Goal: Transaction & Acquisition: Book appointment/travel/reservation

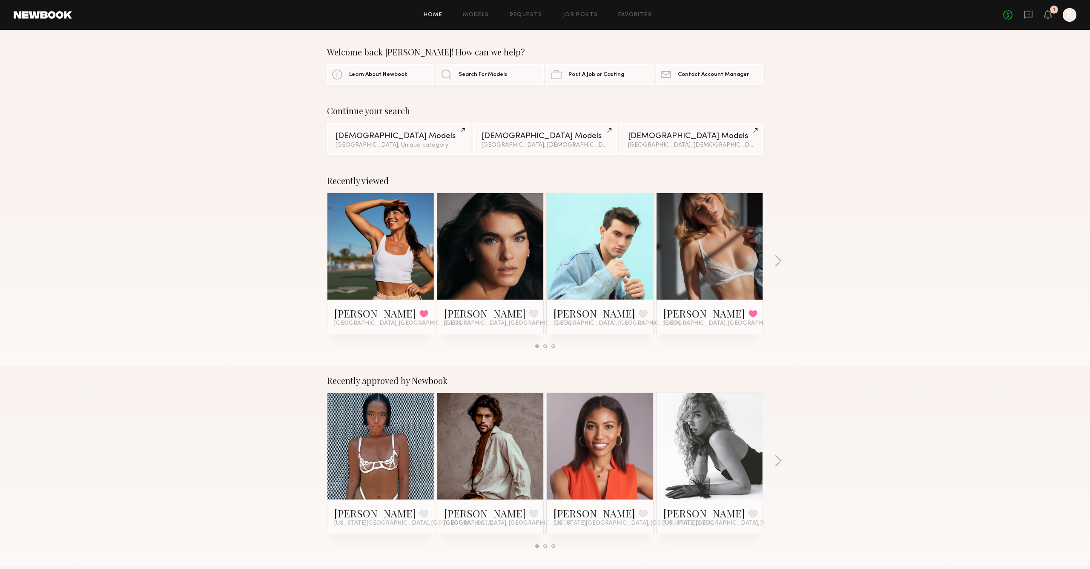
click at [414, 253] on div at bounding box center [381, 246] width 106 height 106
click at [347, 315] on link "[PERSON_NAME]" at bounding box center [375, 313] width 82 height 14
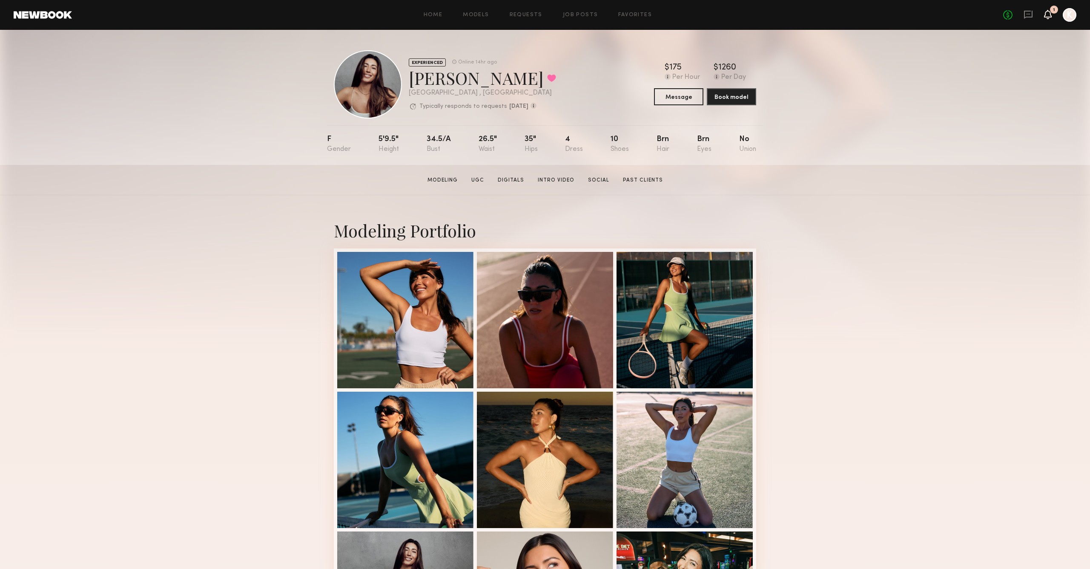
click at [1052, 15] on icon at bounding box center [1048, 14] width 7 height 6
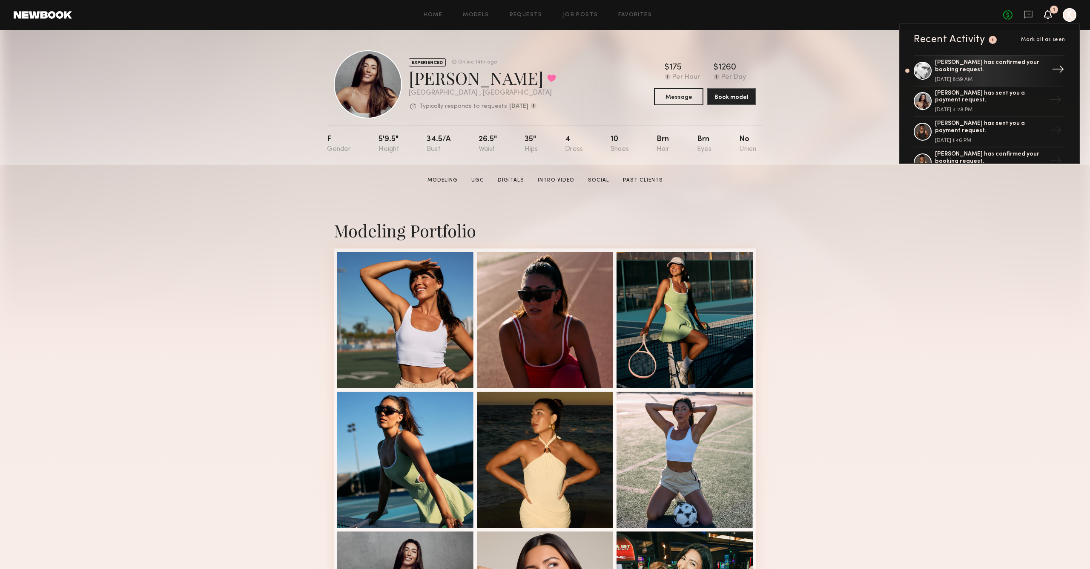
scroll to position [0, 0]
click at [1023, 67] on div "[PERSON_NAME] has confirmed your booking request." at bounding box center [990, 66] width 111 height 14
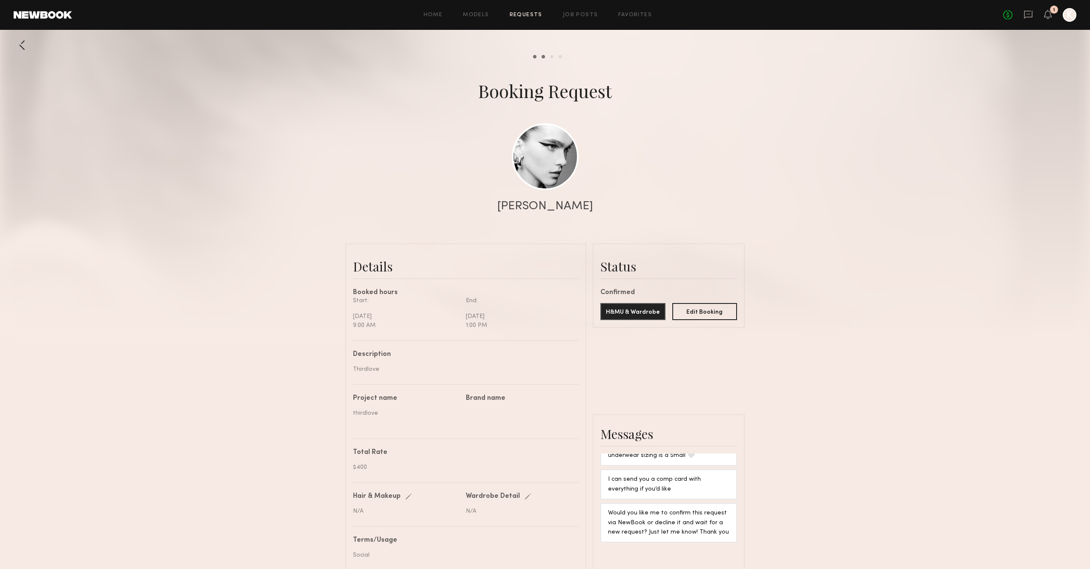
scroll to position [0, 0]
click at [1031, 14] on icon at bounding box center [1028, 14] width 9 height 9
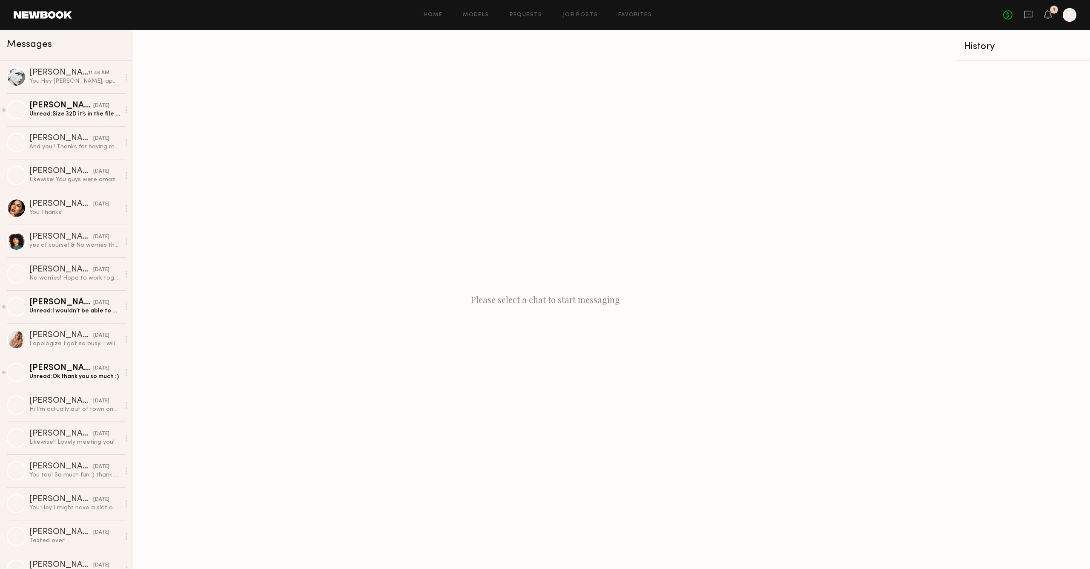
scroll to position [1, 0]
click at [57, 11] on header "Home Models Requests Job Posts Favorites Sign Out No fees up to $5,000 1 K" at bounding box center [545, 15] width 1090 height 30
click at [61, 15] on link at bounding box center [43, 15] width 58 height 8
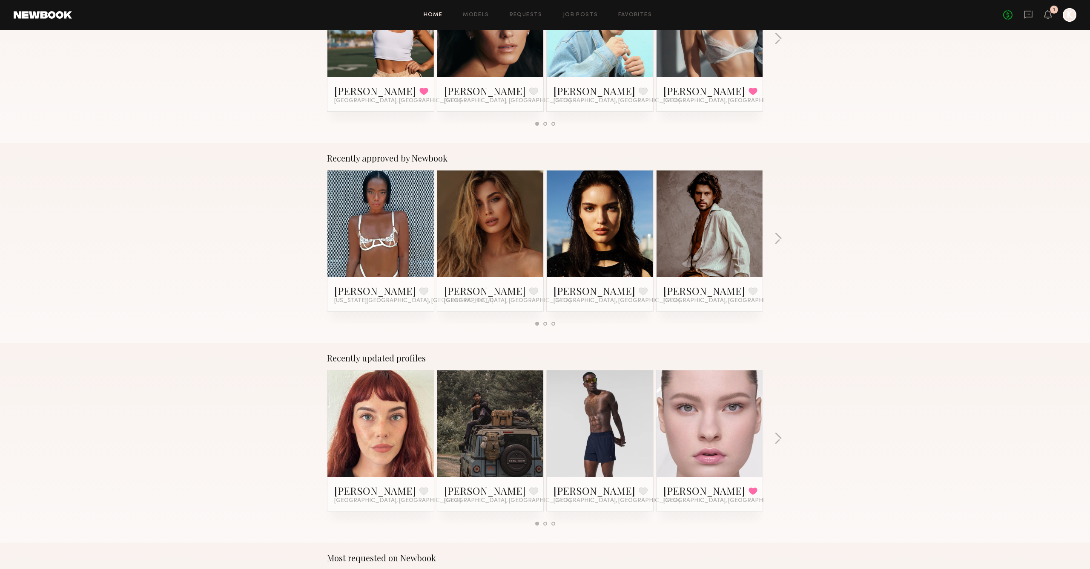
scroll to position [241, 0]
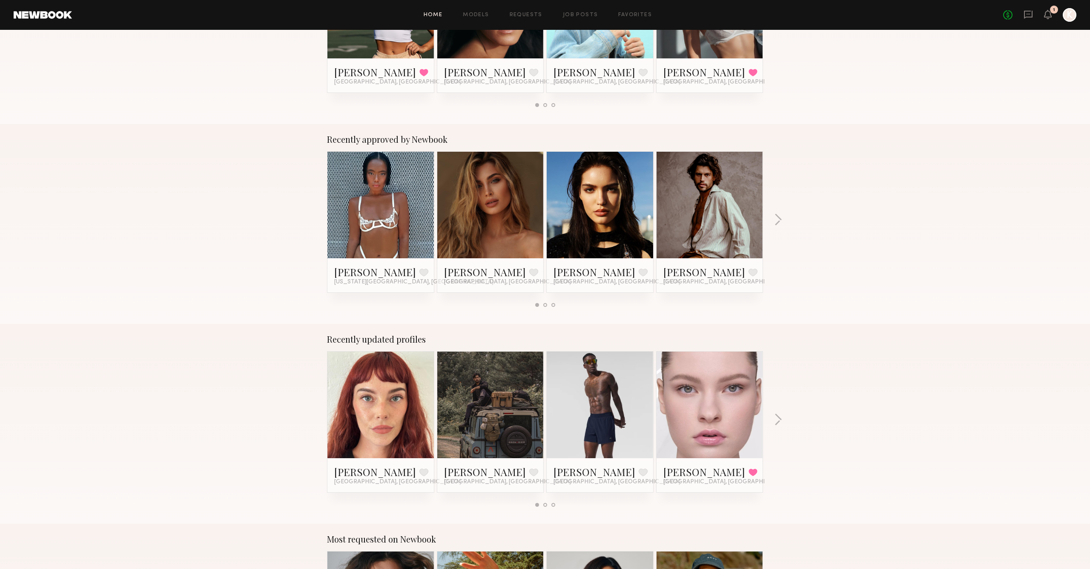
click at [736, 213] on div at bounding box center [710, 205] width 106 height 106
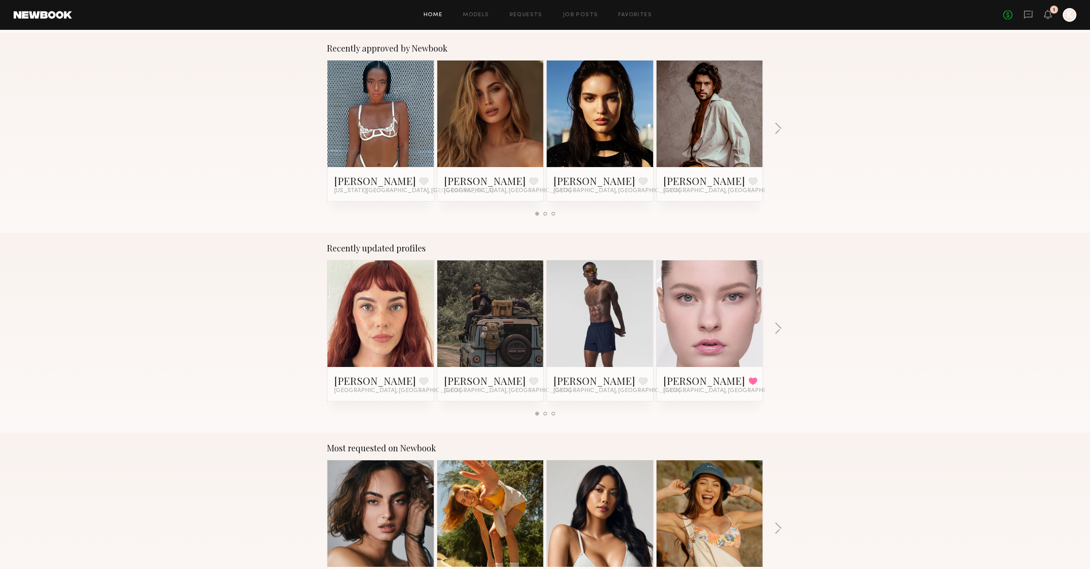
scroll to position [356, 0]
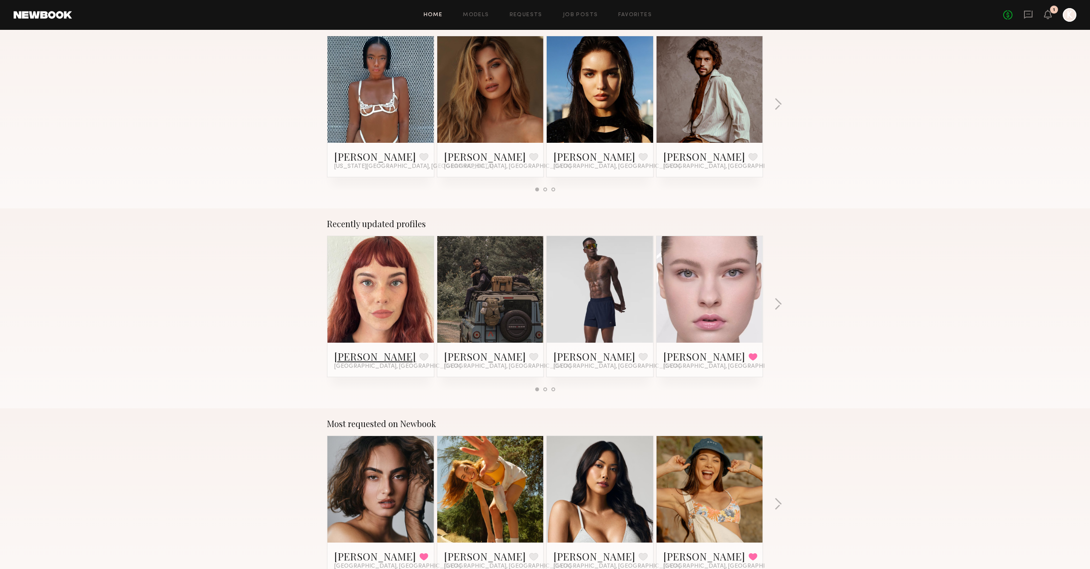
click at [345, 357] on link "Liv Y." at bounding box center [375, 356] width 82 height 14
